Goal: Task Accomplishment & Management: Use online tool/utility

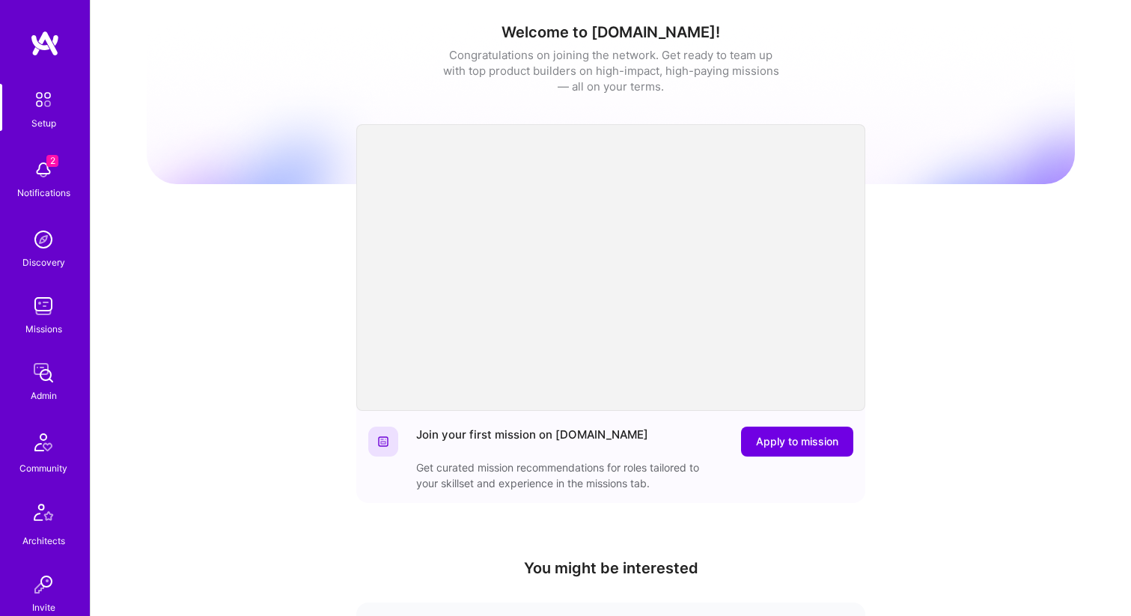
click at [43, 311] on img at bounding box center [43, 306] width 30 height 30
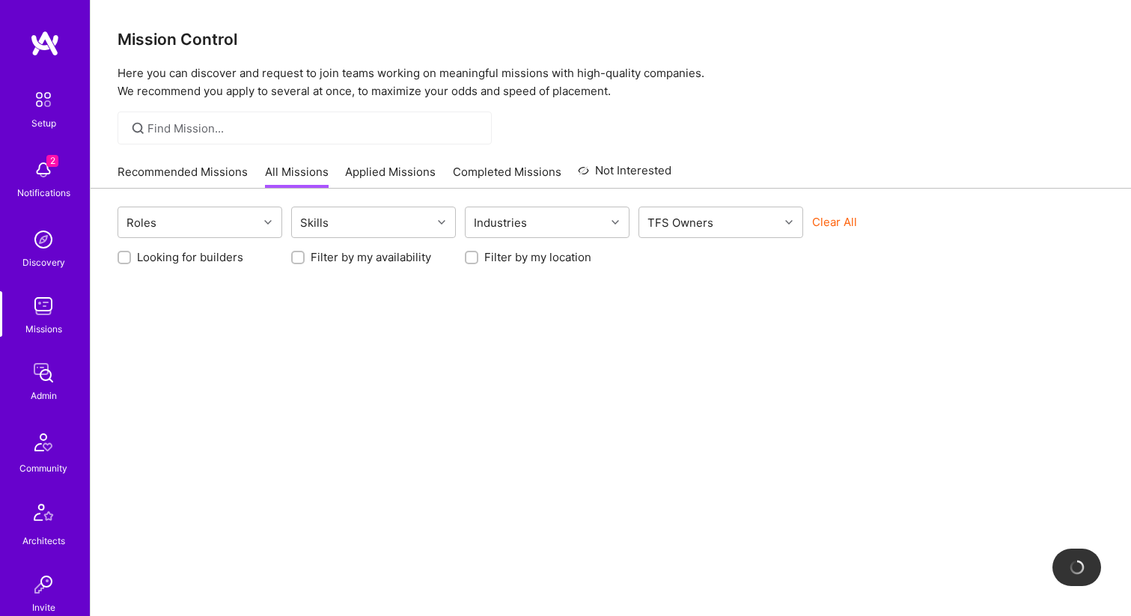
click at [828, 225] on button "Clear All" at bounding box center [834, 222] width 45 height 16
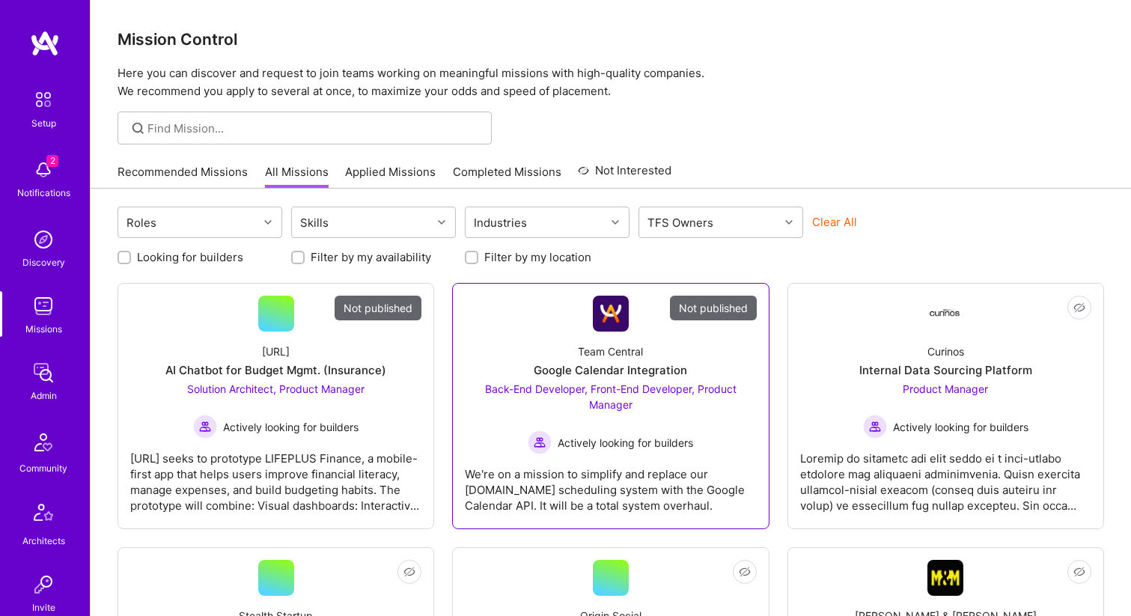
click at [535, 340] on div "Team Central Google Calendar Integration Back-End Developer, Front-End Develope…" at bounding box center [610, 393] width 291 height 123
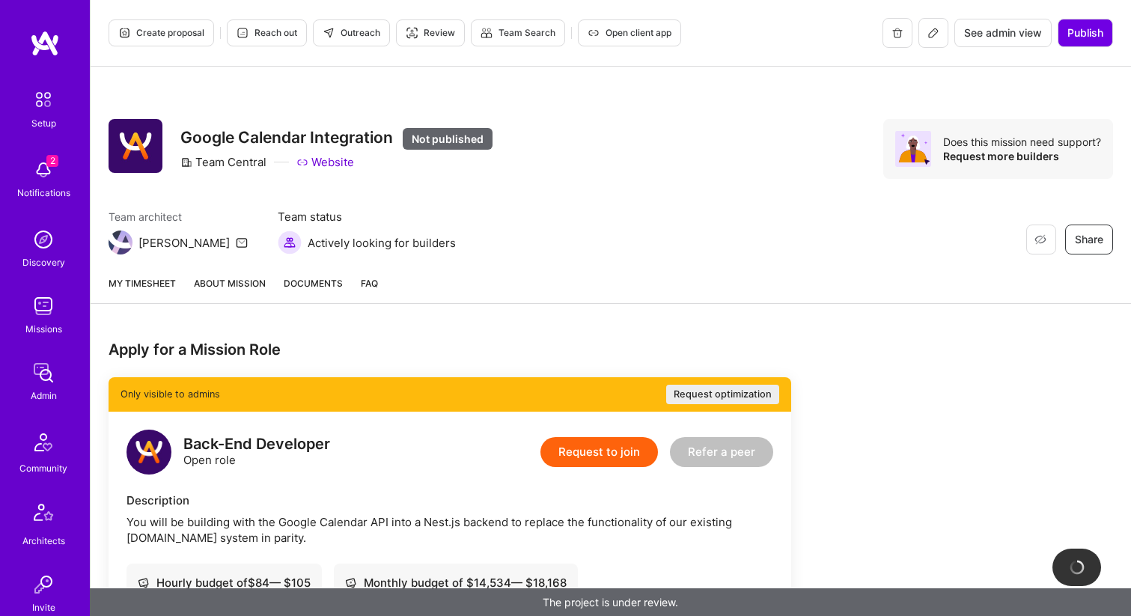
click at [166, 30] on span "Create proposal" at bounding box center [161, 32] width 86 height 13
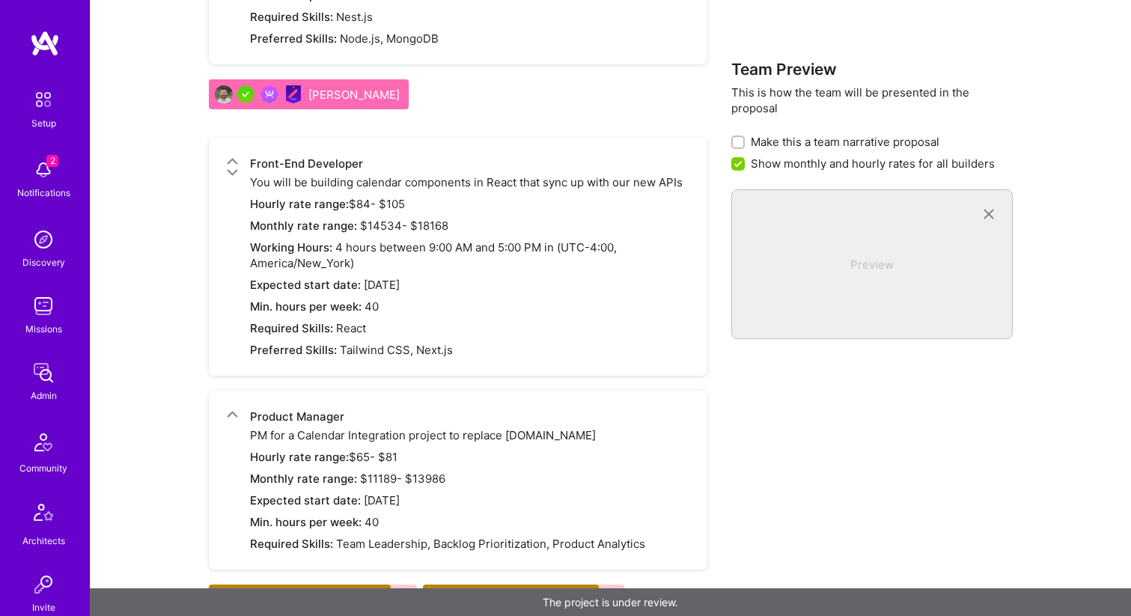
scroll to position [2189, 0]
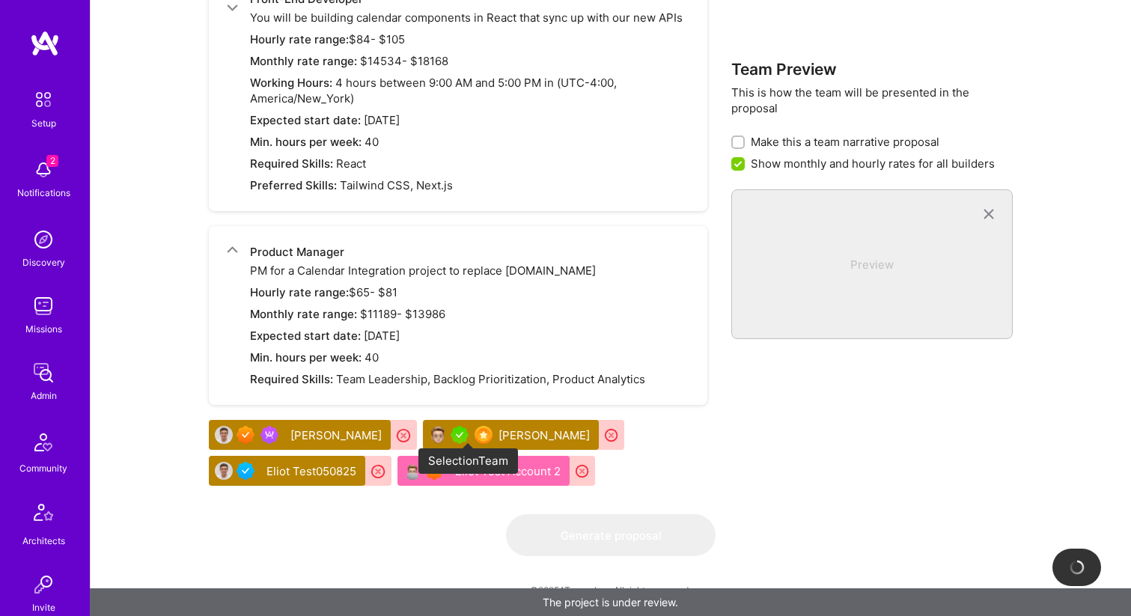
checkbox input "false"
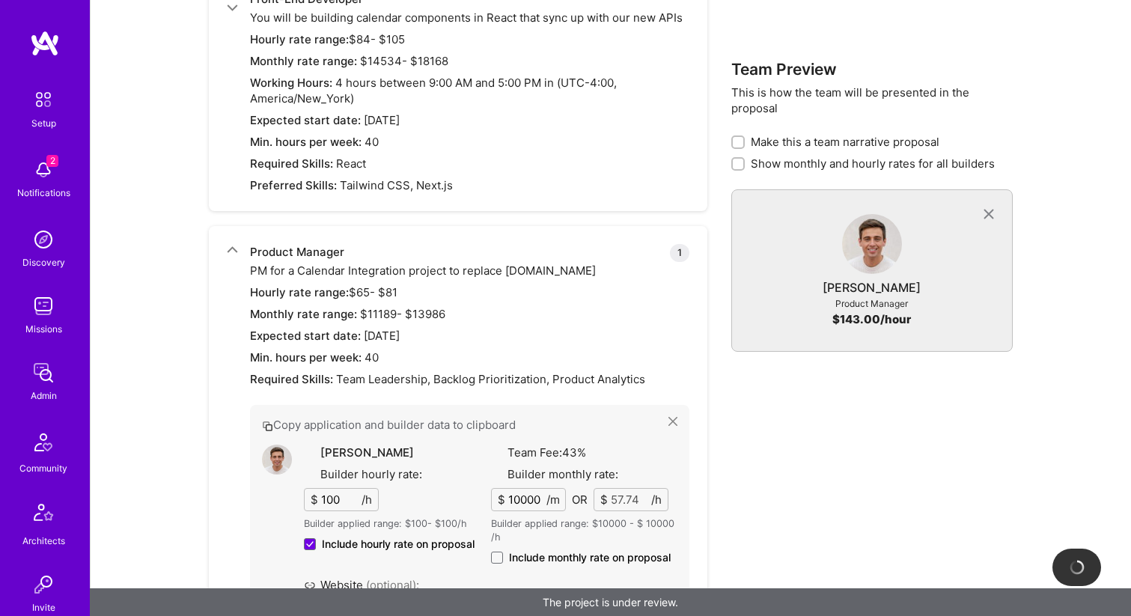
drag, startPoint x: 485, startPoint y: 436, endPoint x: 446, endPoint y: 323, distance: 119.5
click at [446, 323] on div "Product Manager 1 PM for a Calendar Integration project to replace [DOMAIN_NAME…" at bounding box center [458, 565] width 498 height 679
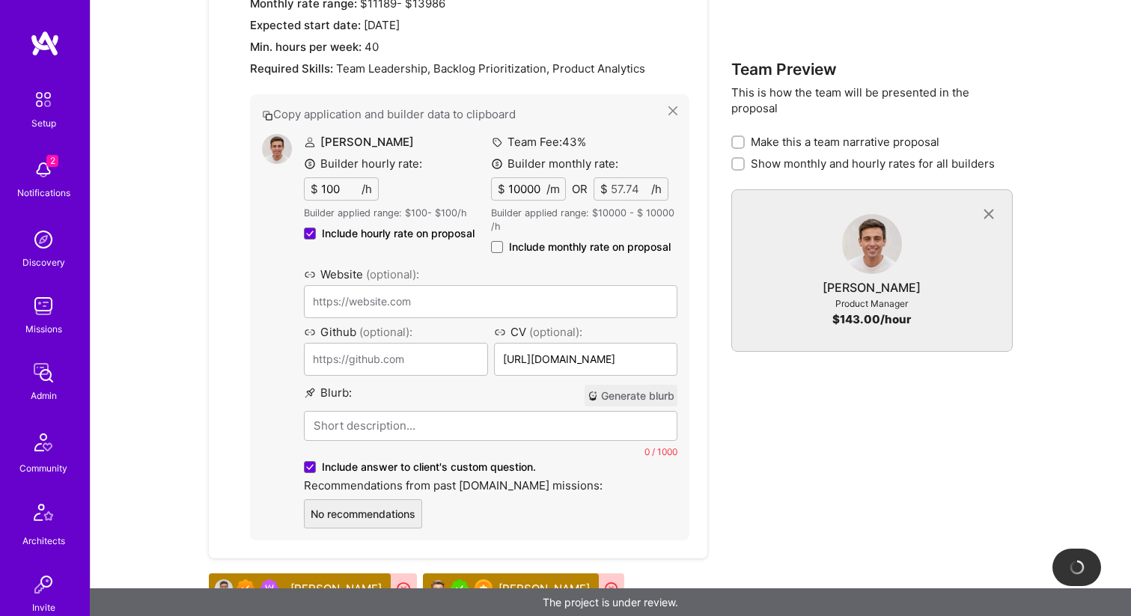
scroll to position [2653, 0]
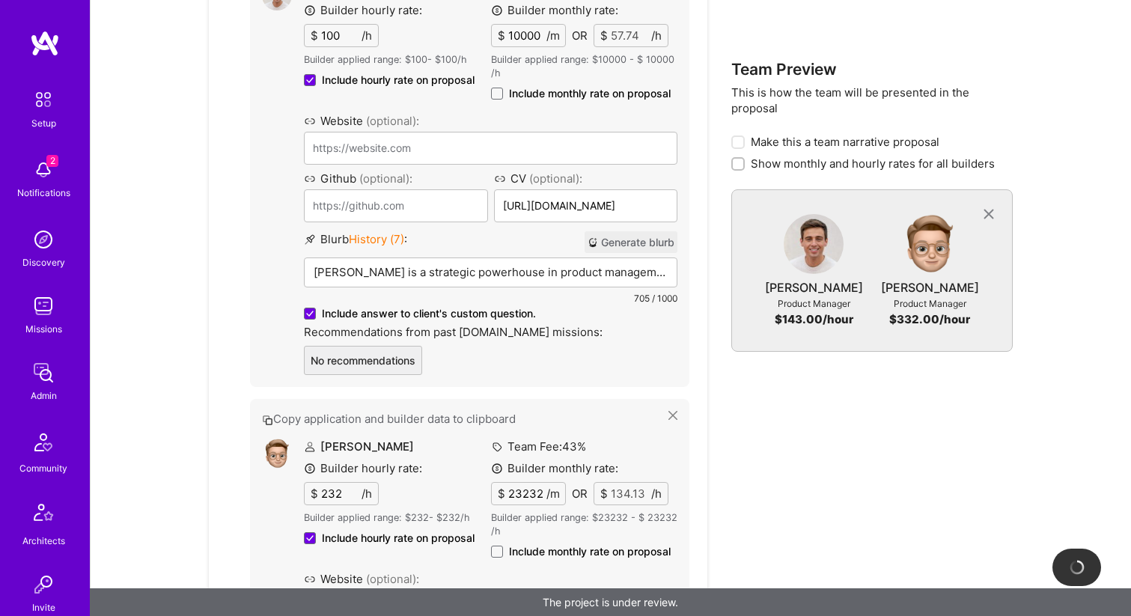
type input "[URL][DOMAIN_NAME]"
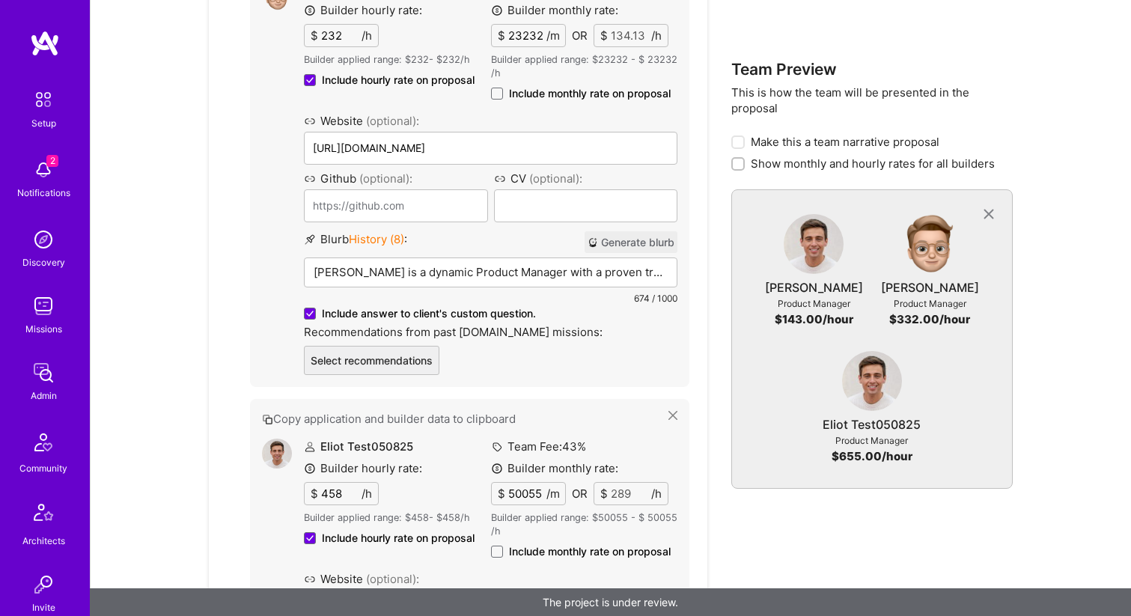
scroll to position [3569, 0]
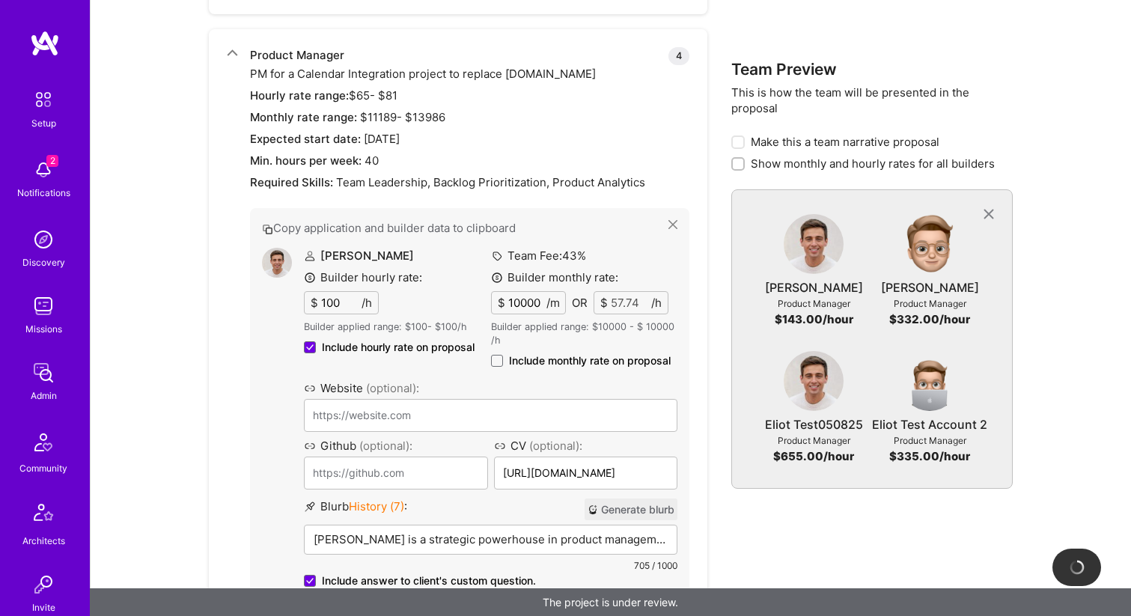
type input "[URL][DOMAIN_NAME]"
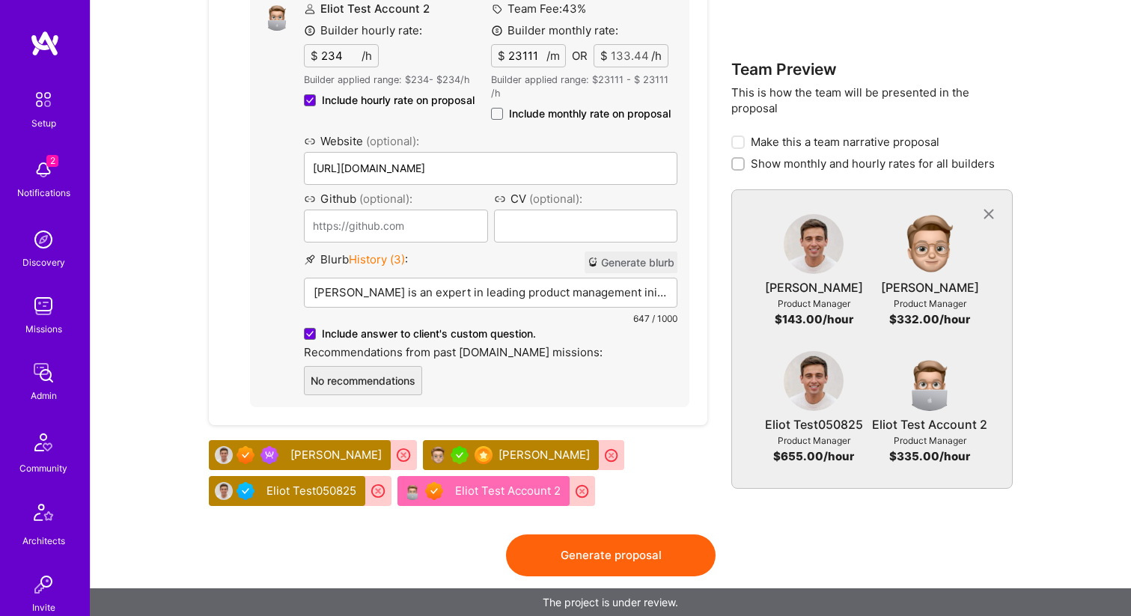
scroll to position [4027, 0]
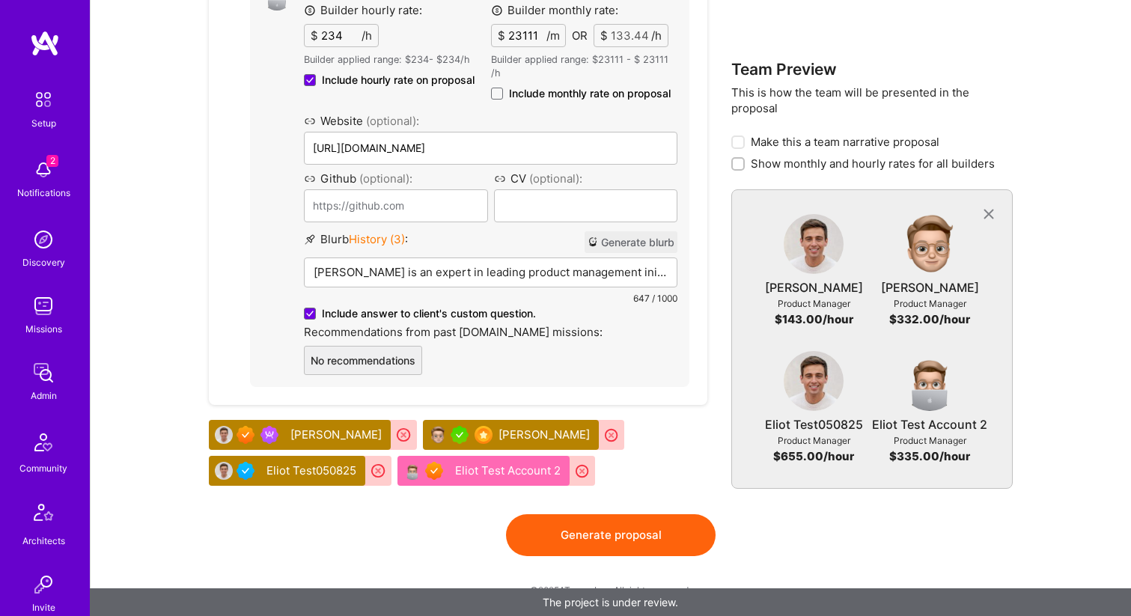
click at [619, 531] on button "Generate proposal" at bounding box center [611, 535] width 210 height 42
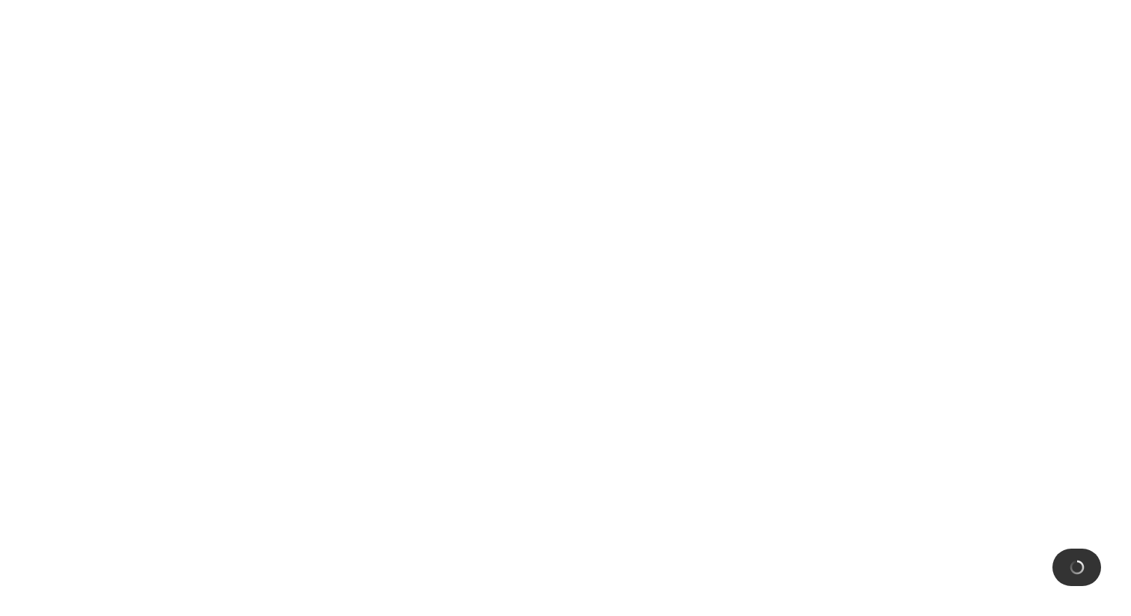
scroll to position [0, 0]
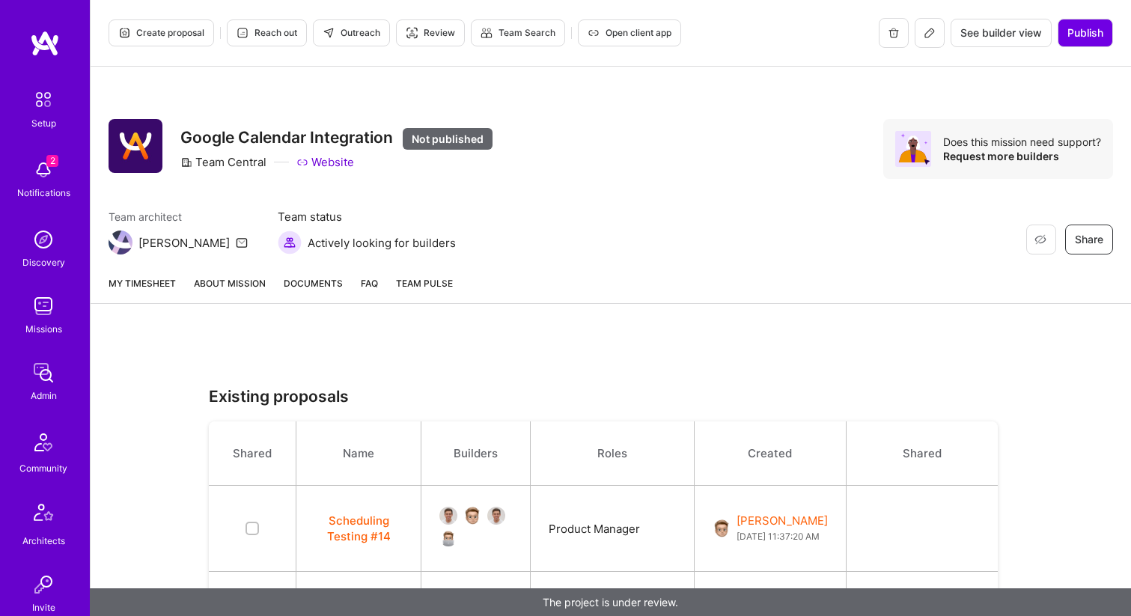
click at [368, 522] on button "Scheduling Testing #14" at bounding box center [358, 528] width 88 height 31
